Goal: Find specific page/section: Find specific page/section

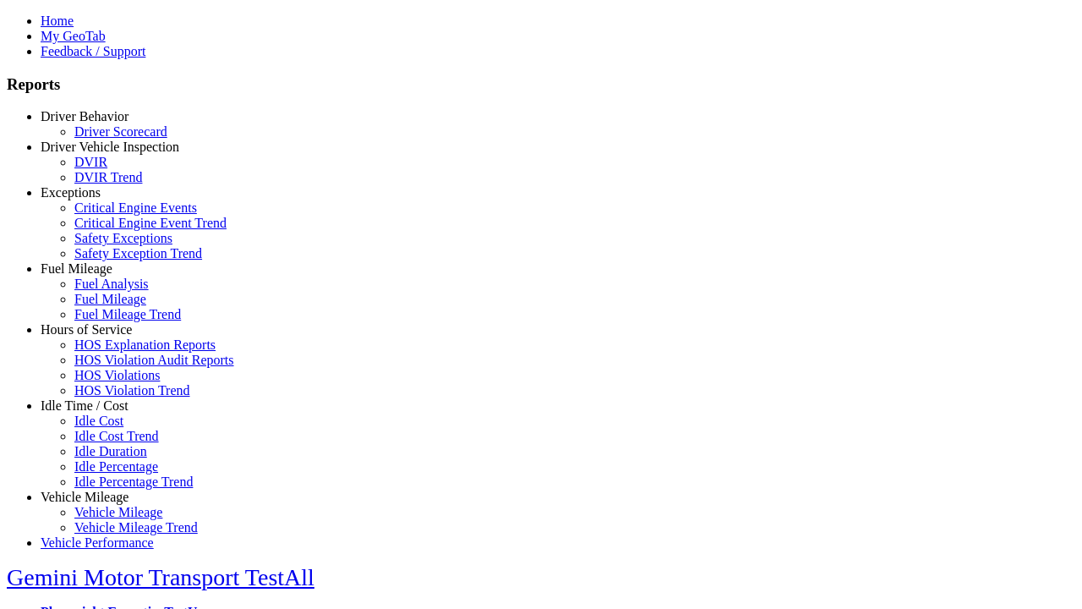
click at [97, 276] on link "Fuel Mileage" at bounding box center [77, 268] width 72 height 14
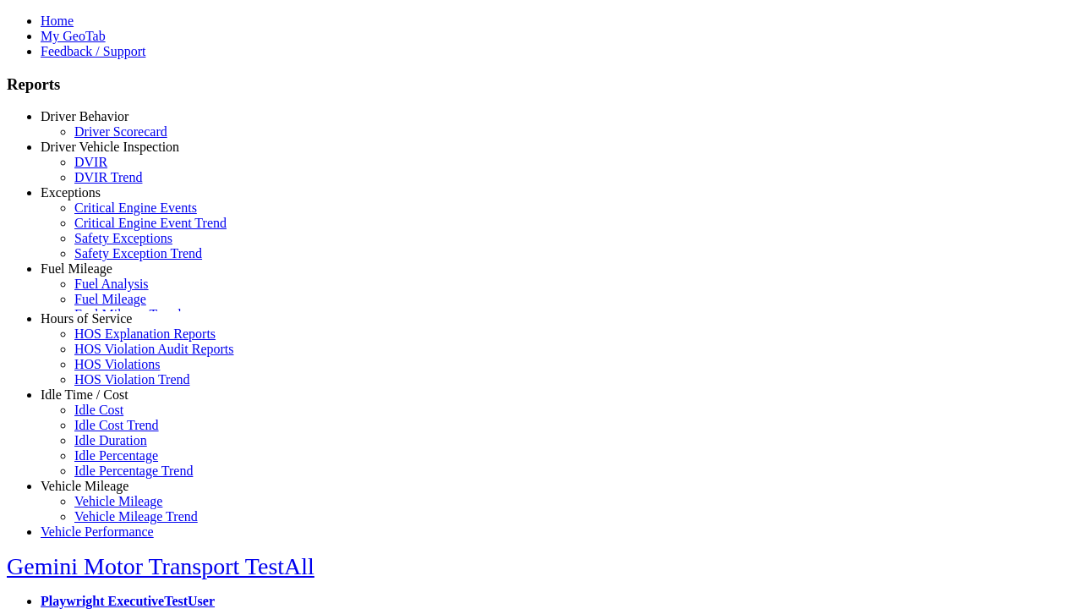
click at [110, 291] on link "Fuel Analysis" at bounding box center [111, 283] width 74 height 14
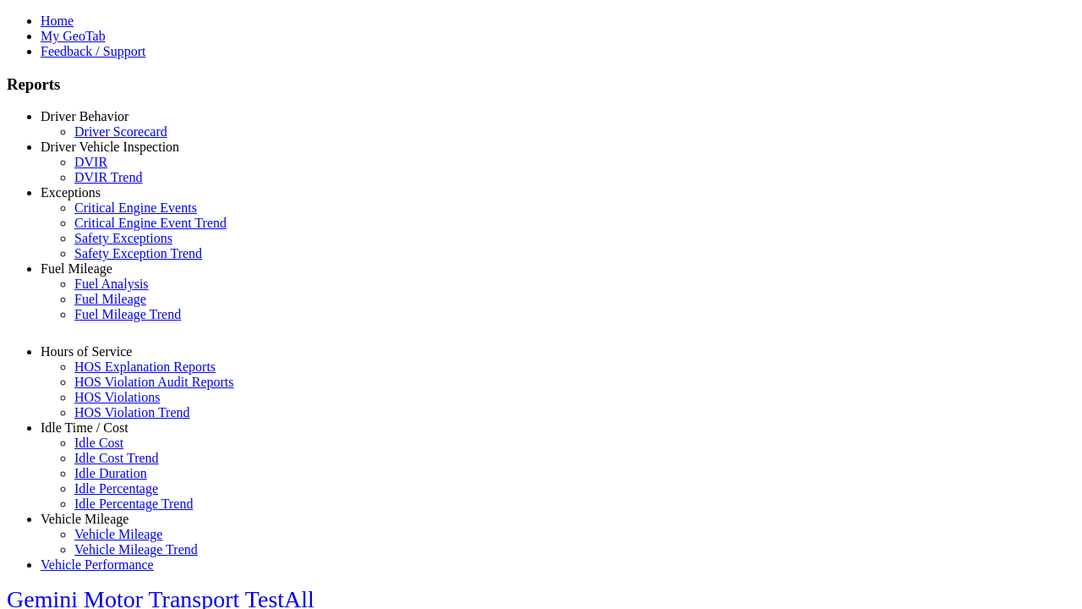
select select "**********"
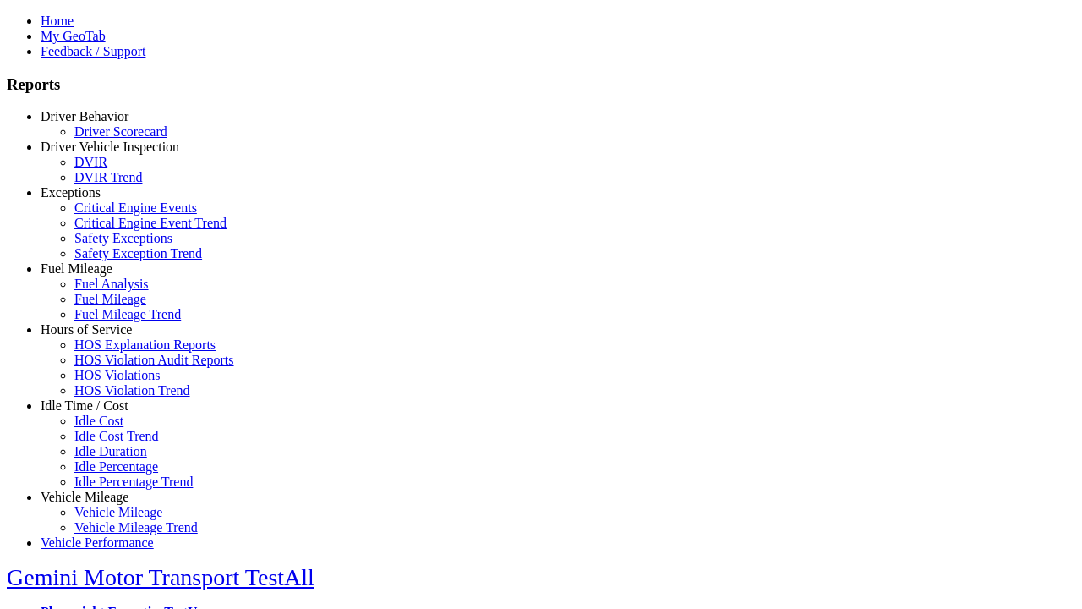
type input "**********"
